Goal: Information Seeking & Learning: Learn about a topic

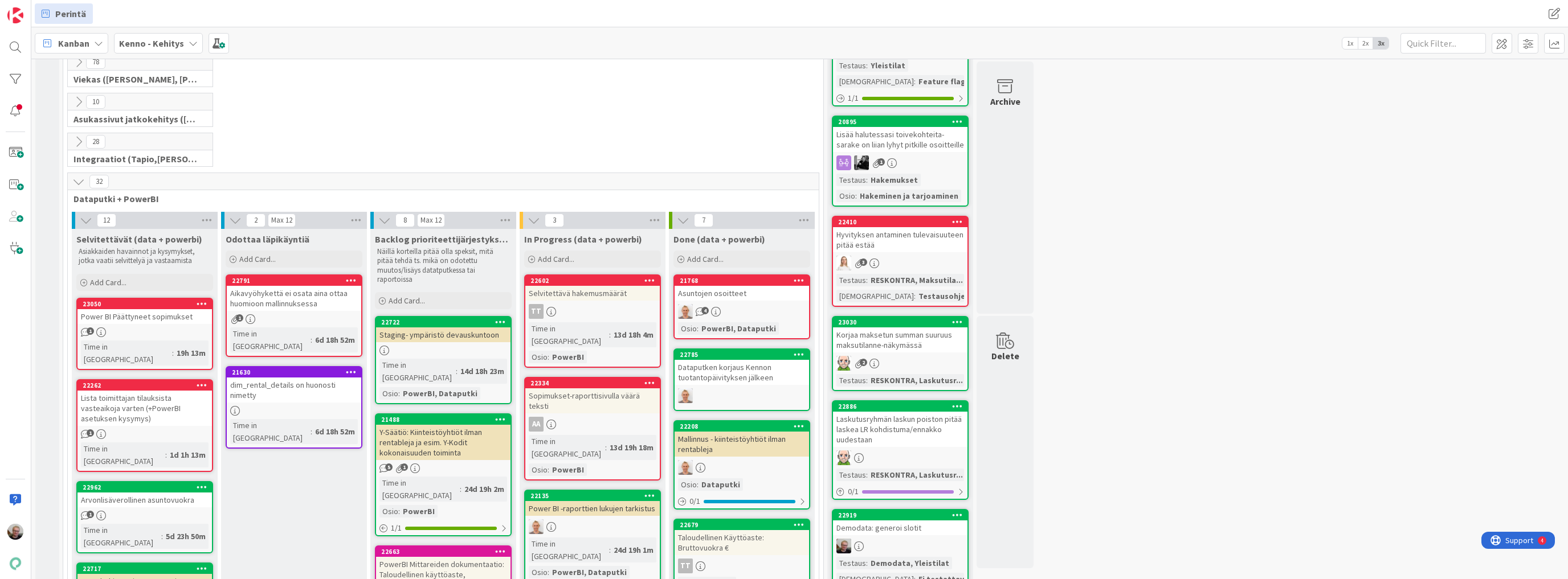
scroll to position [183, 0]
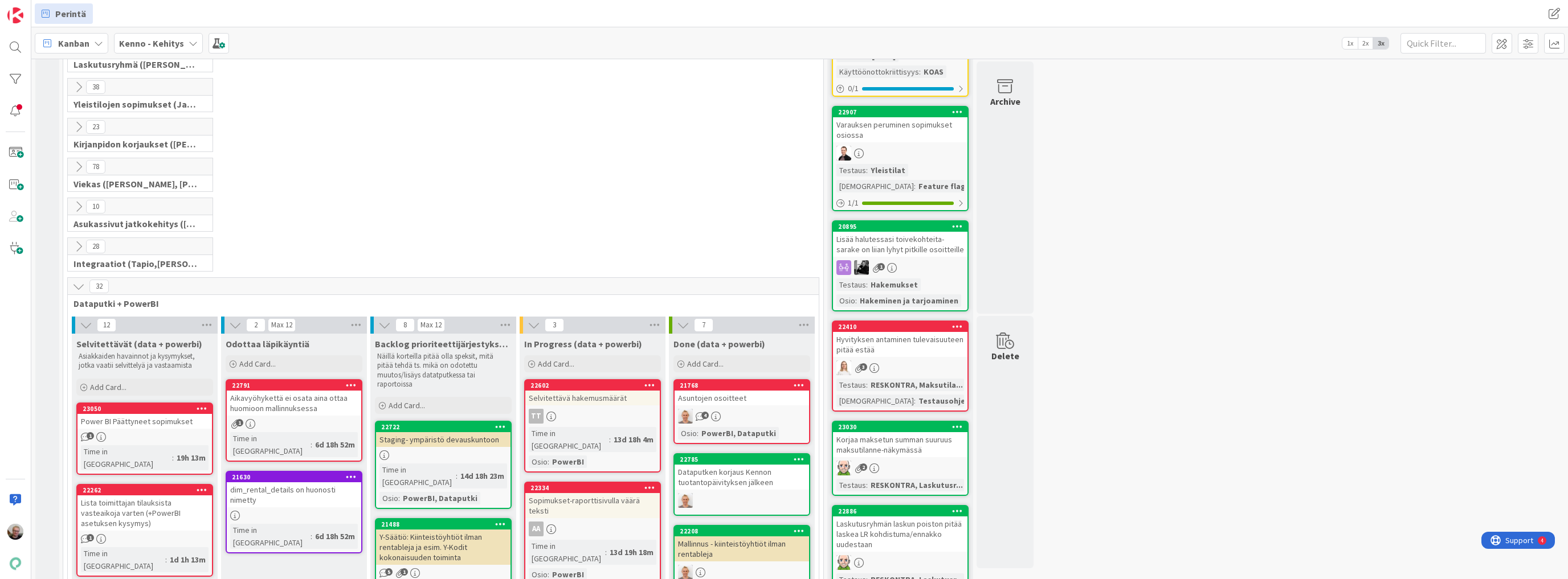
click at [76, 281] on icon at bounding box center [79, 287] width 13 height 13
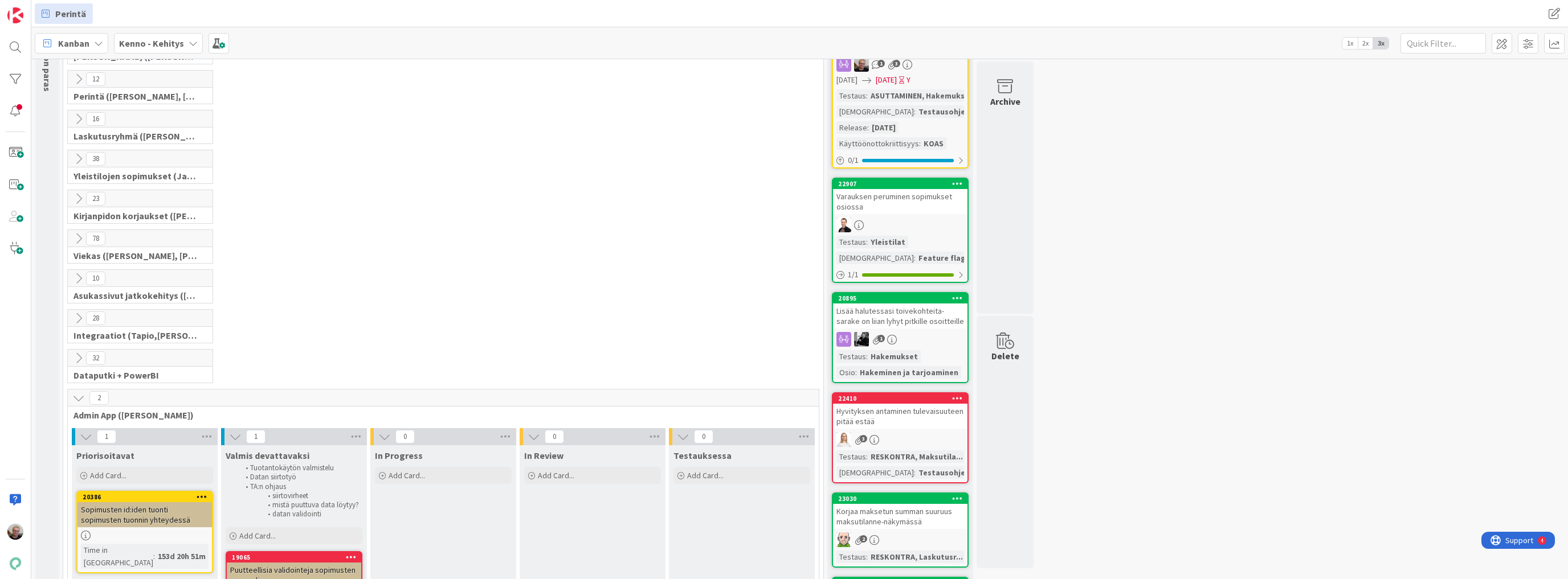
scroll to position [227, 0]
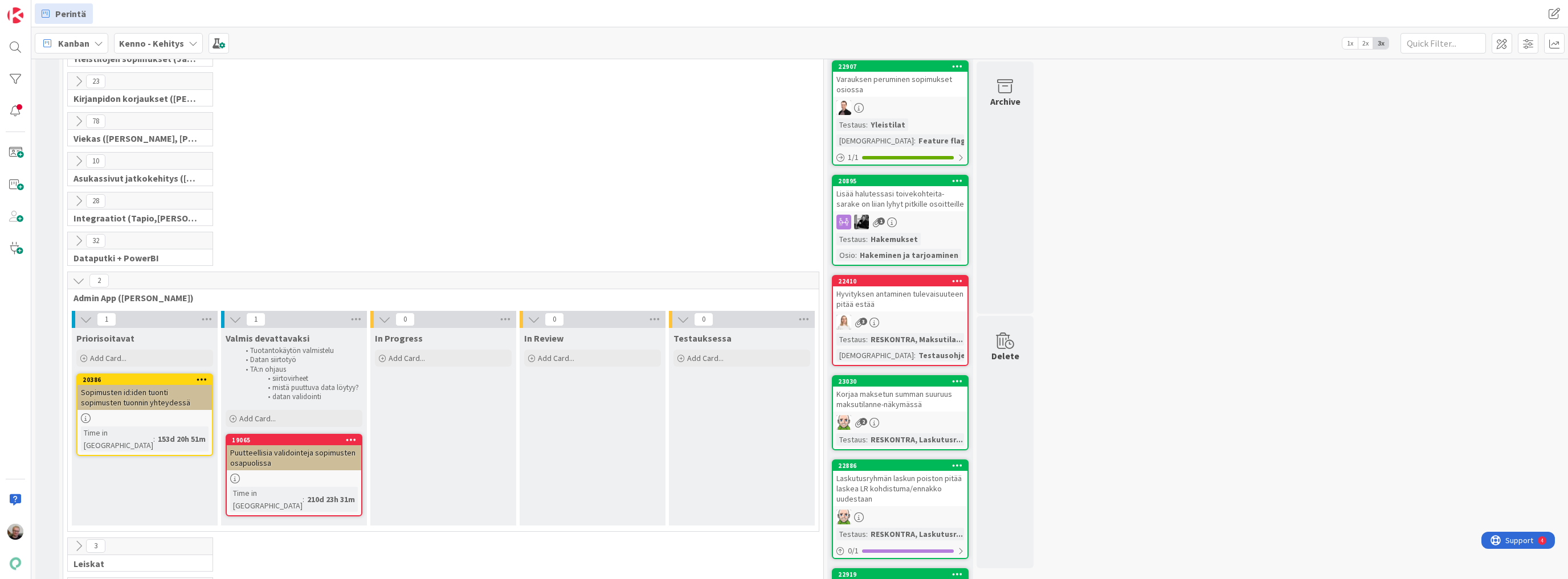
click at [316, 456] on div "Puutteellisia validointeja sopimusten osapuolissa" at bounding box center [294, 457] width 135 height 25
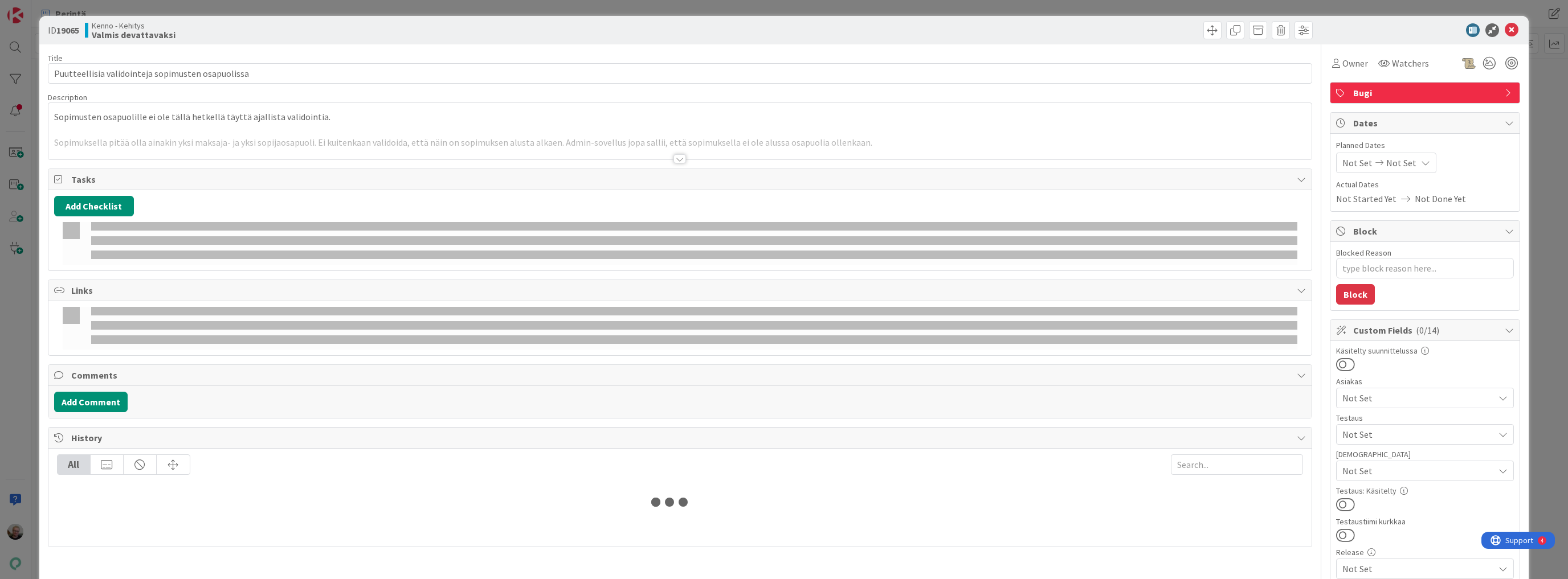
type textarea "x"
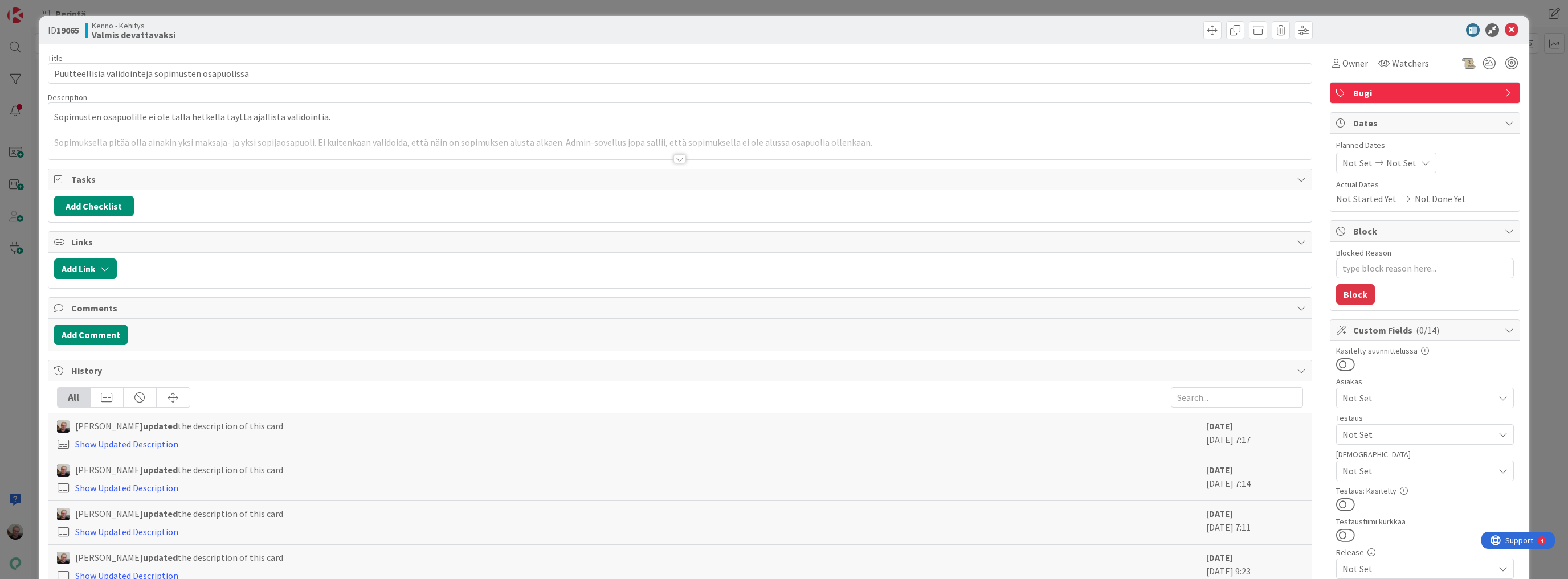
click at [280, 148] on div at bounding box center [679, 145] width 1264 height 29
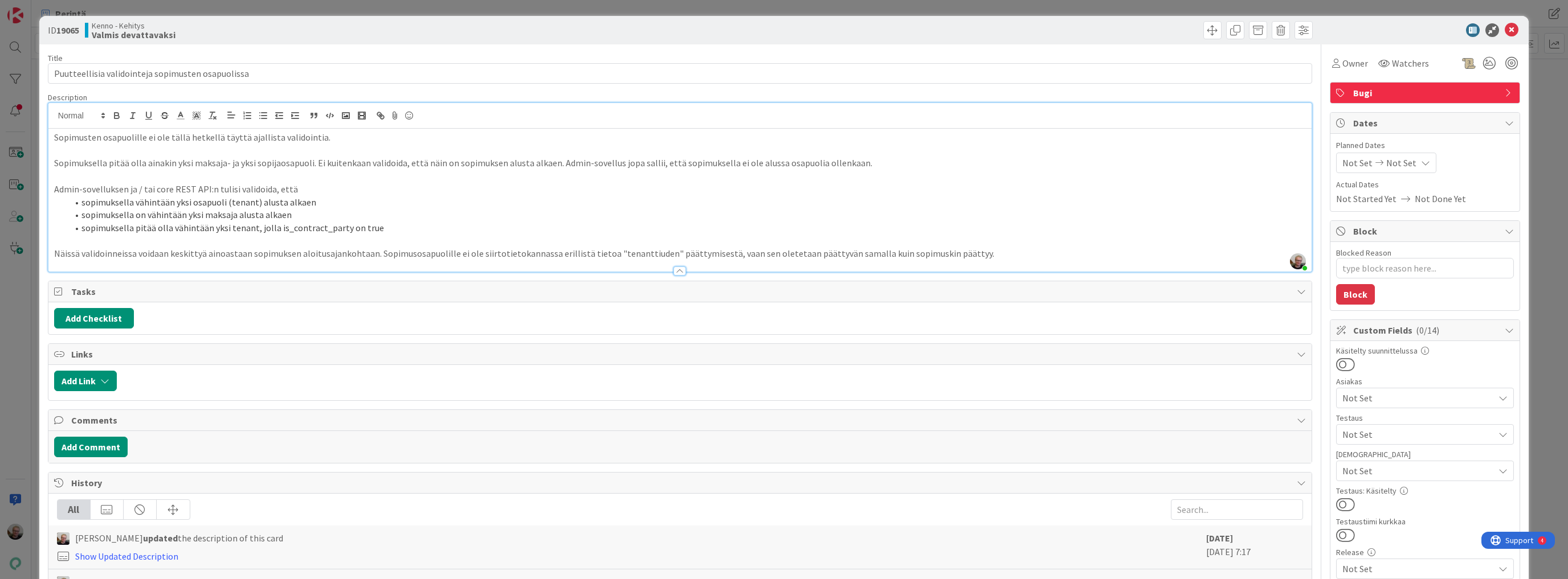
click at [514, 168] on p "Sopimuksella pitää olla ainakin yksi maksaja- ja yksi sopijaosapuoli. Ei kuiten…" at bounding box center [680, 163] width 1252 height 13
click at [940, 151] on p at bounding box center [680, 151] width 1252 height 13
click at [615, 171] on p at bounding box center [680, 176] width 1252 height 13
click at [292, 196] on li "sopimuksella vähintään yksi osapuoli (tenant) alusta alkaen" at bounding box center [687, 203] width 1239 height 13
click at [405, 185] on p "Admin-sovelluksen ja / tai core REST API:n tulisi validoida, että" at bounding box center [680, 189] width 1252 height 13
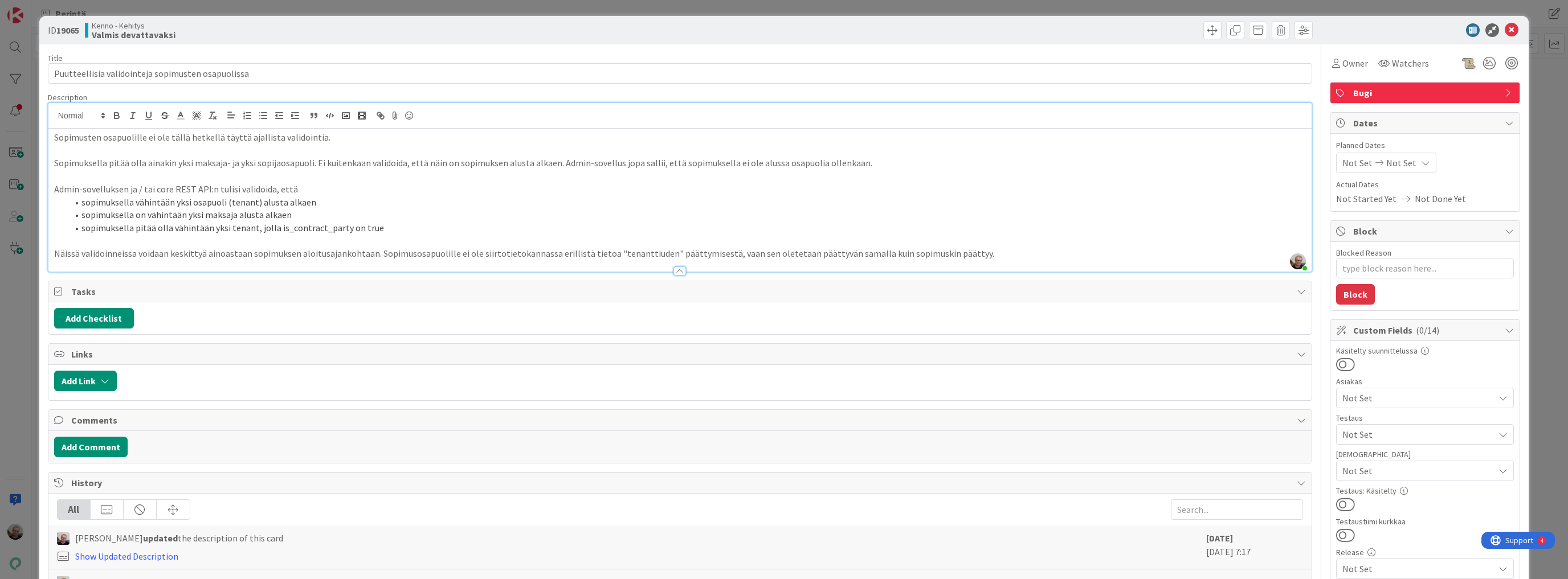
click at [506, 230] on li "sopimuksella pitää olla vähintään yksi tenant, jolla is_contract_party on true" at bounding box center [687, 228] width 1239 height 13
click at [1506, 29] on icon at bounding box center [1511, 30] width 14 height 14
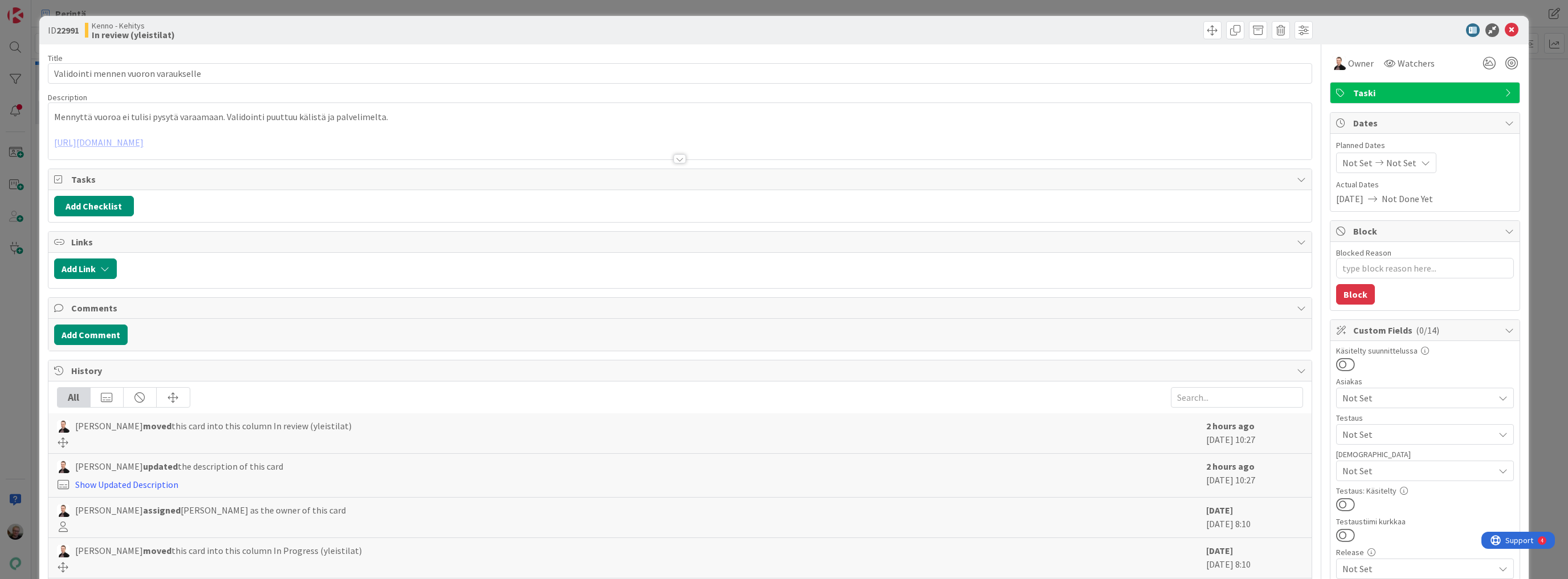
click at [437, 135] on div at bounding box center [679, 145] width 1264 height 29
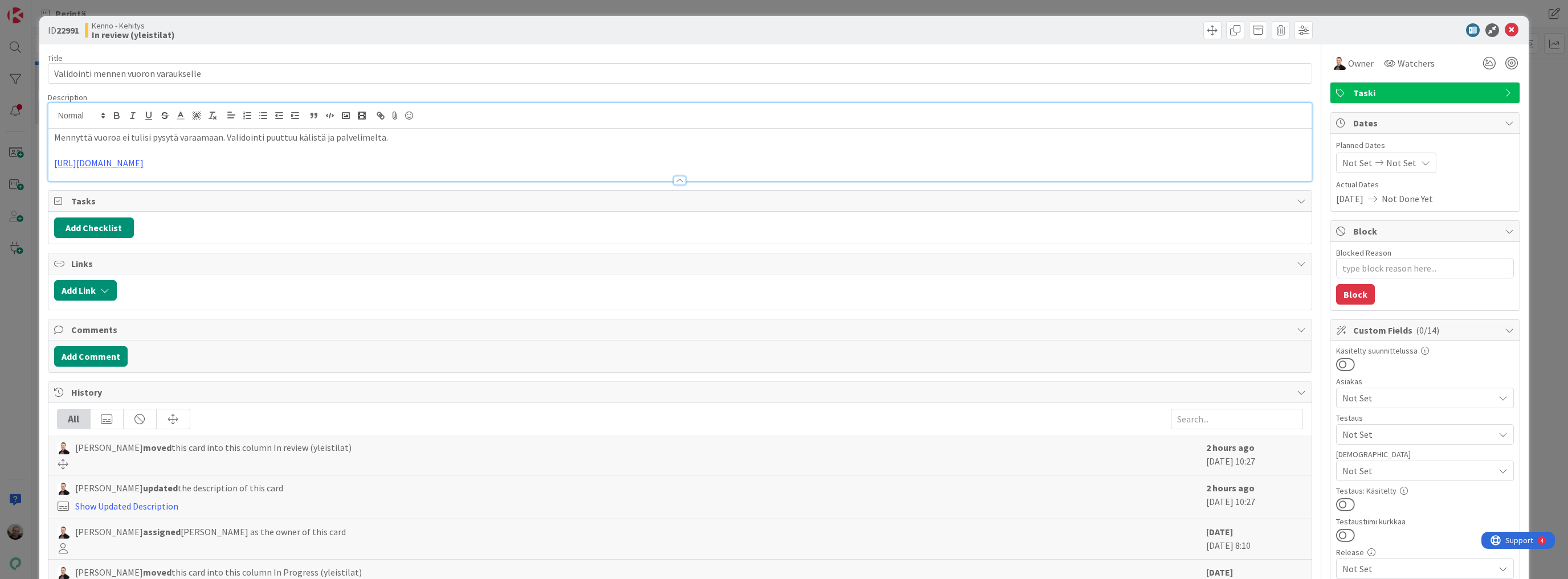
type textarea "x"
